Goal: Task Accomplishment & Management: Manage account settings

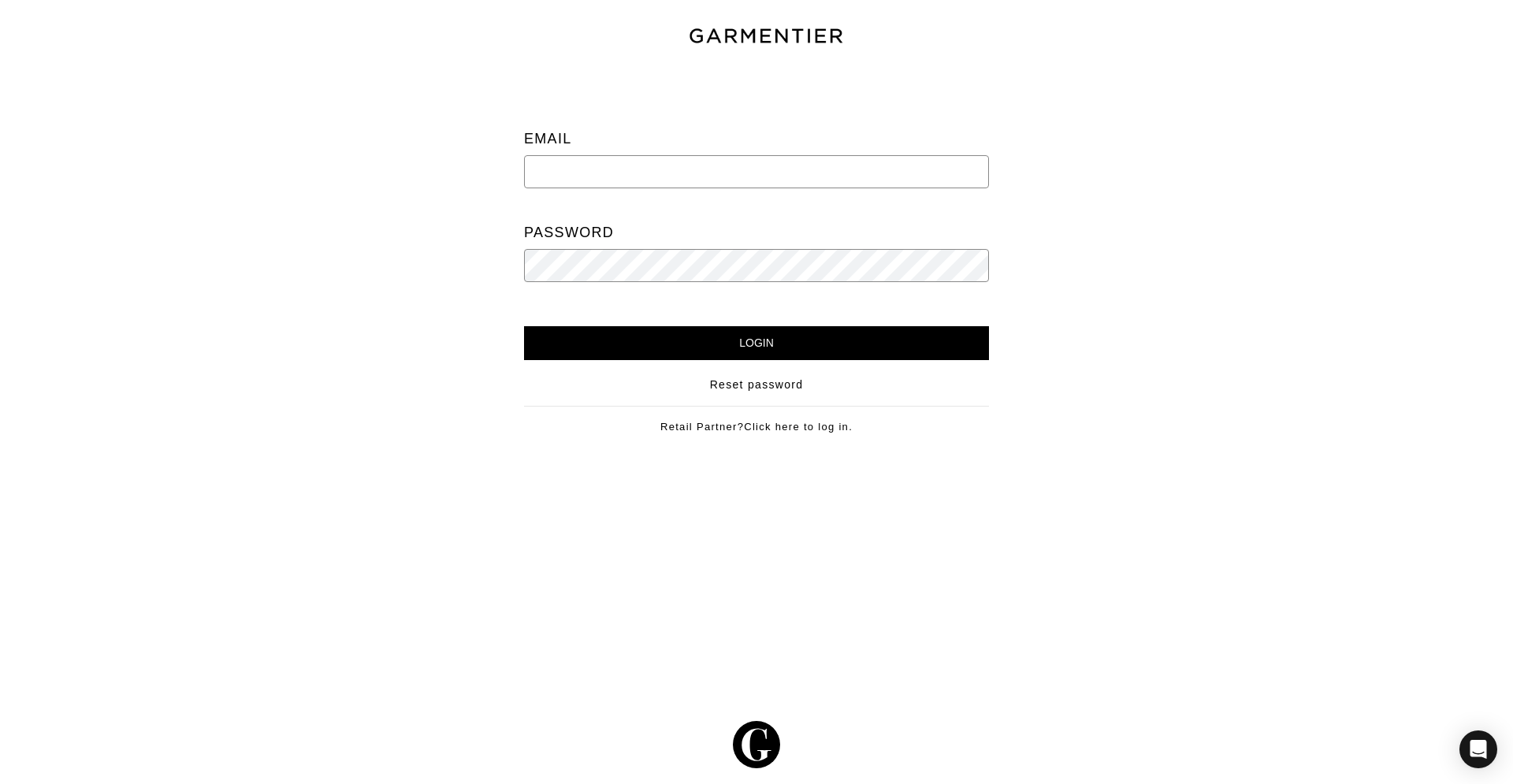
paste input "[PERSON_NAME][EMAIL_ADDRESS][PERSON_NAME][DOMAIN_NAME]"
type input "[PERSON_NAME][EMAIL_ADDRESS][PERSON_NAME][DOMAIN_NAME]"
click at [524, 326] on input "Login" at bounding box center [756, 343] width 465 height 34
drag, startPoint x: 713, startPoint y: 162, endPoint x: 437, endPoint y: 149, distance: 276.3
click at [437, 149] on div "Email Alyse.khoury@gmail.com Password Login Reset password Retail Partner? Clic…" at bounding box center [756, 264] width 1537 height 391
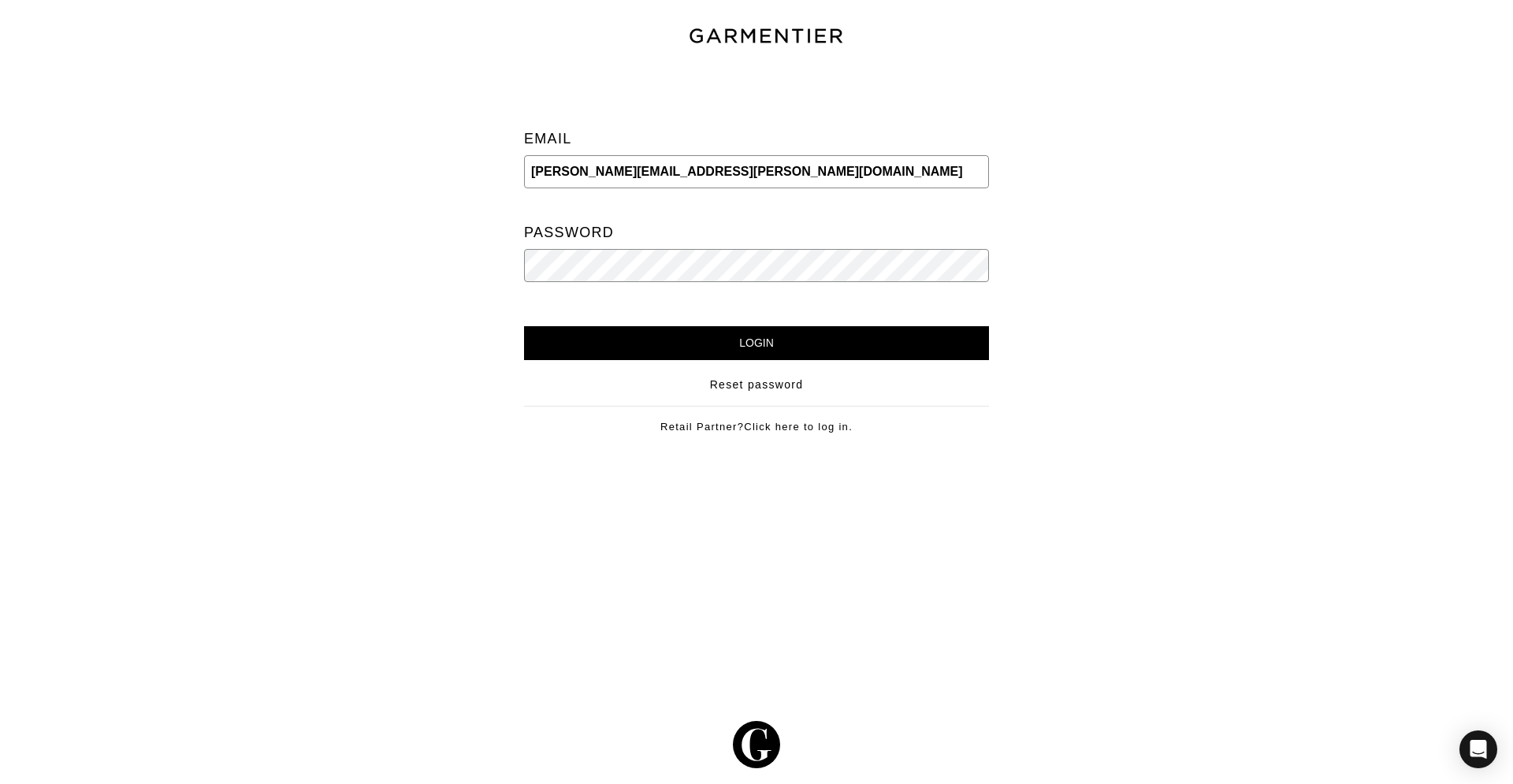
click at [439, 149] on div at bounding box center [244, 264] width 512 height 391
drag, startPoint x: 731, startPoint y: 165, endPoint x: 478, endPoint y: 165, distance: 253.0
click at [474, 163] on div "Email Alyse.khoury@gmail.com Password Login Reset password Retail Partner? Clic…" at bounding box center [756, 264] width 1537 height 391
paste input "info@andiesobrato.com"
type input "info@andiesobrato.com"
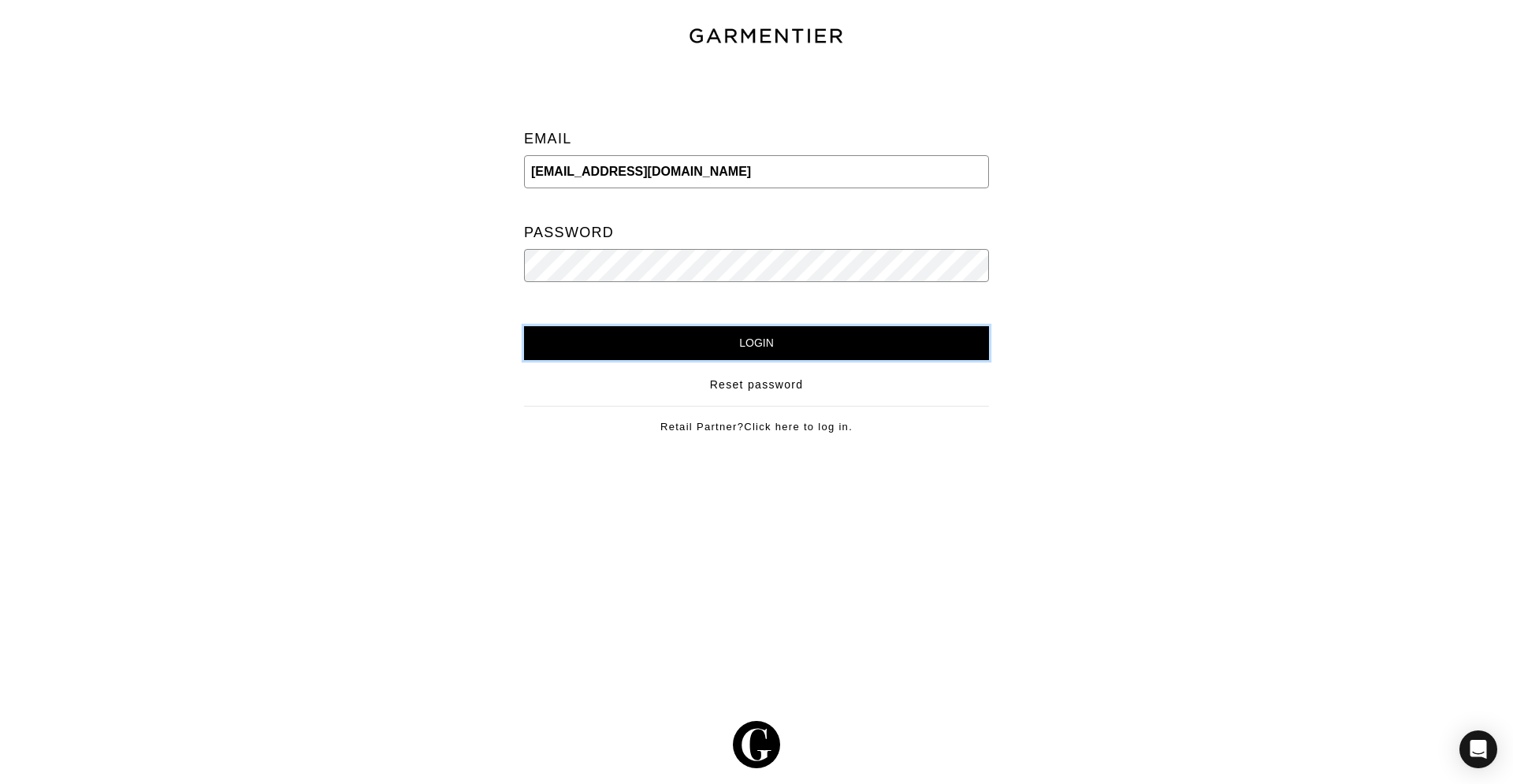
click at [689, 349] on input "Login" at bounding box center [756, 343] width 465 height 34
